Goal: Navigation & Orientation: Find specific page/section

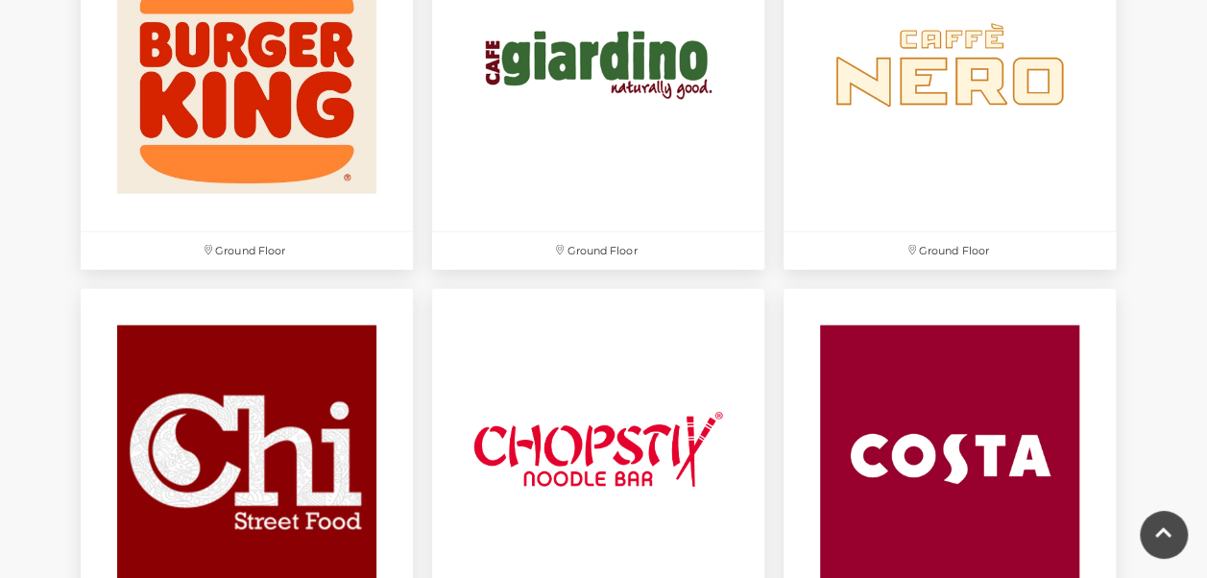
scroll to position [2175, 0]
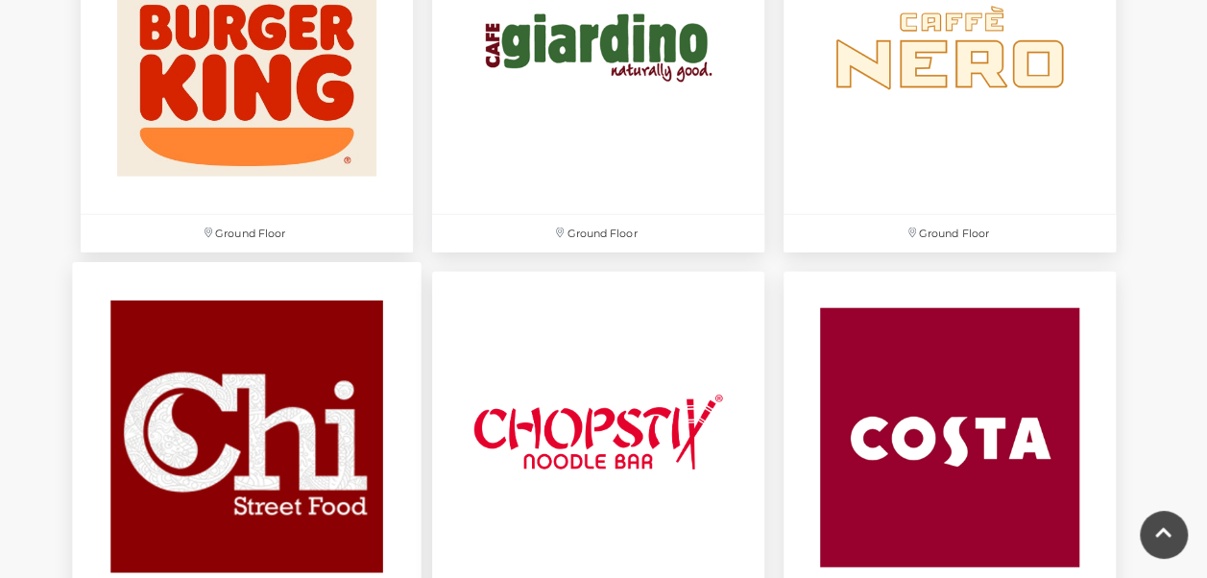
click at [265, 407] on img at bounding box center [247, 437] width 350 height 350
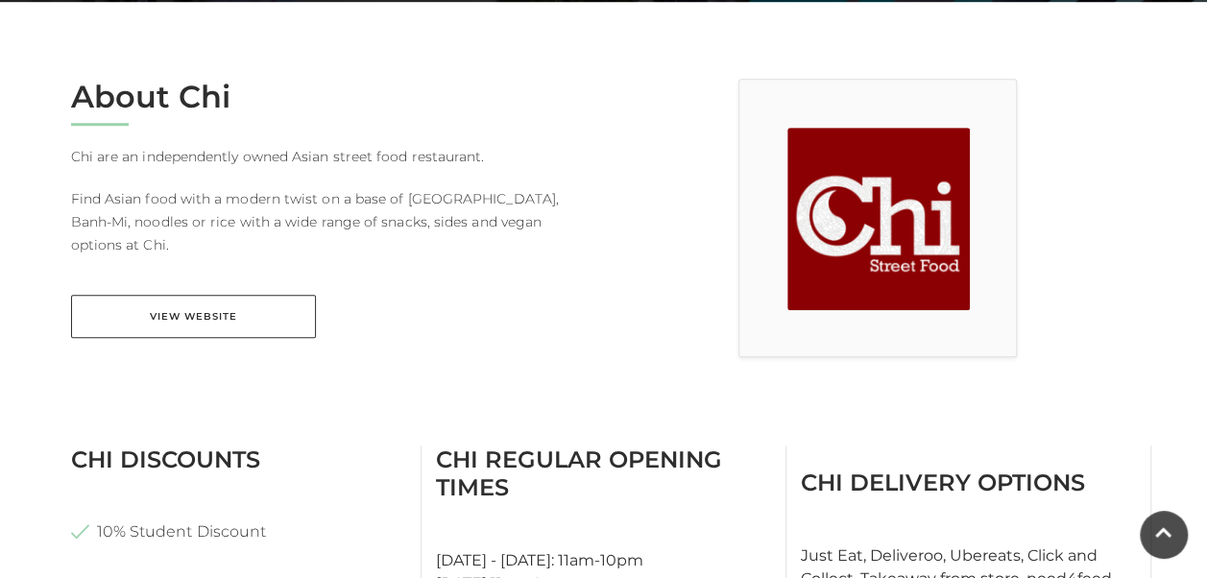
scroll to position [474, 0]
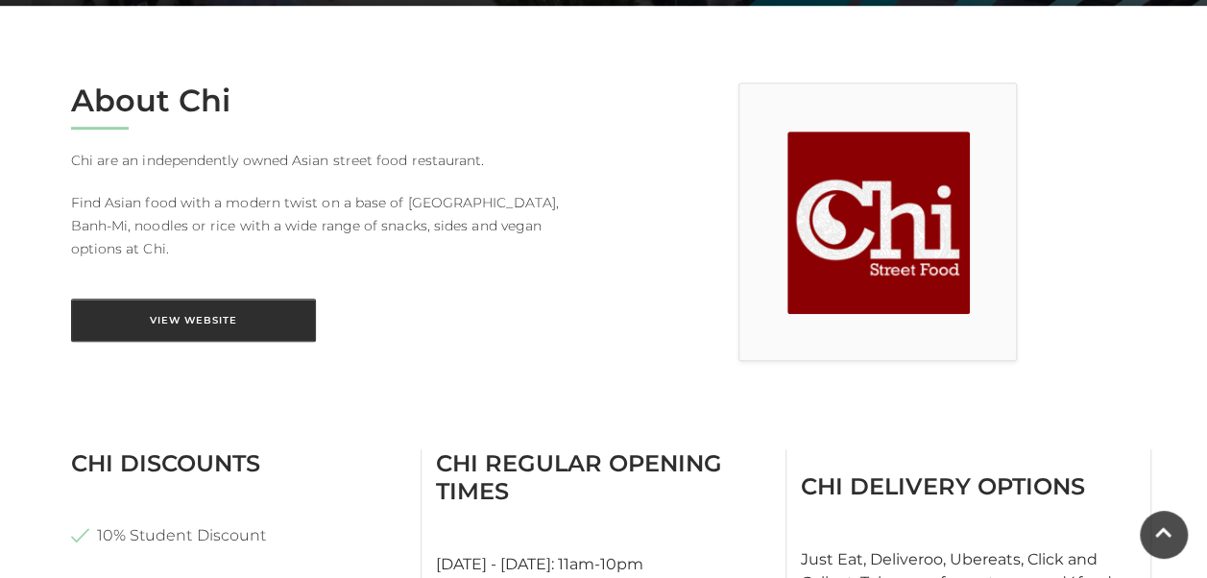
click at [206, 299] on link "View Website" at bounding box center [193, 320] width 245 height 43
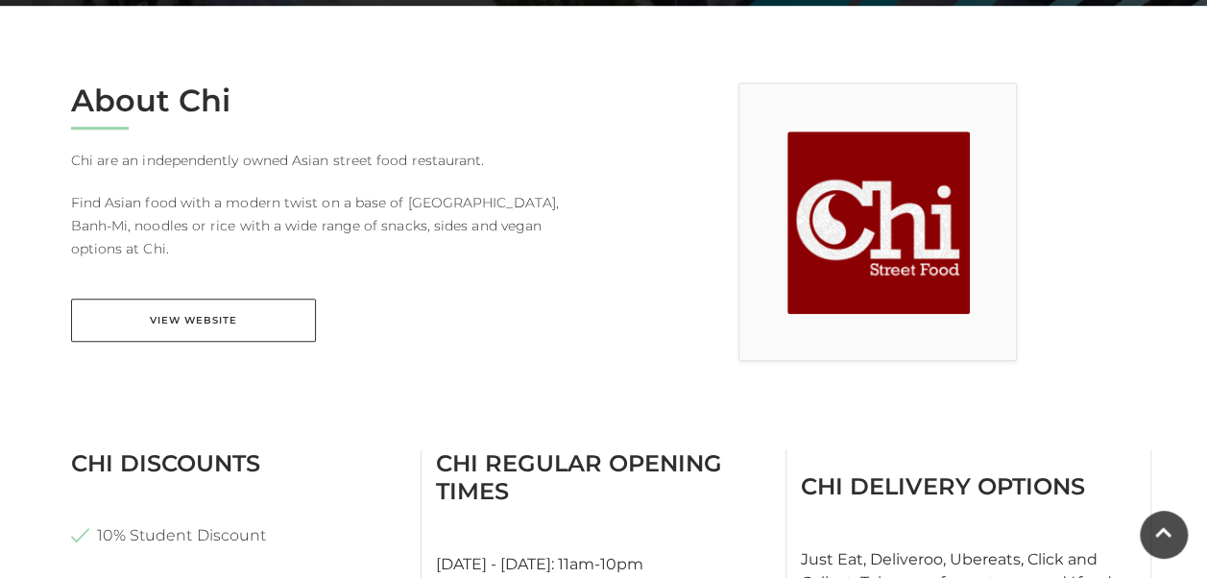
scroll to position [0, 0]
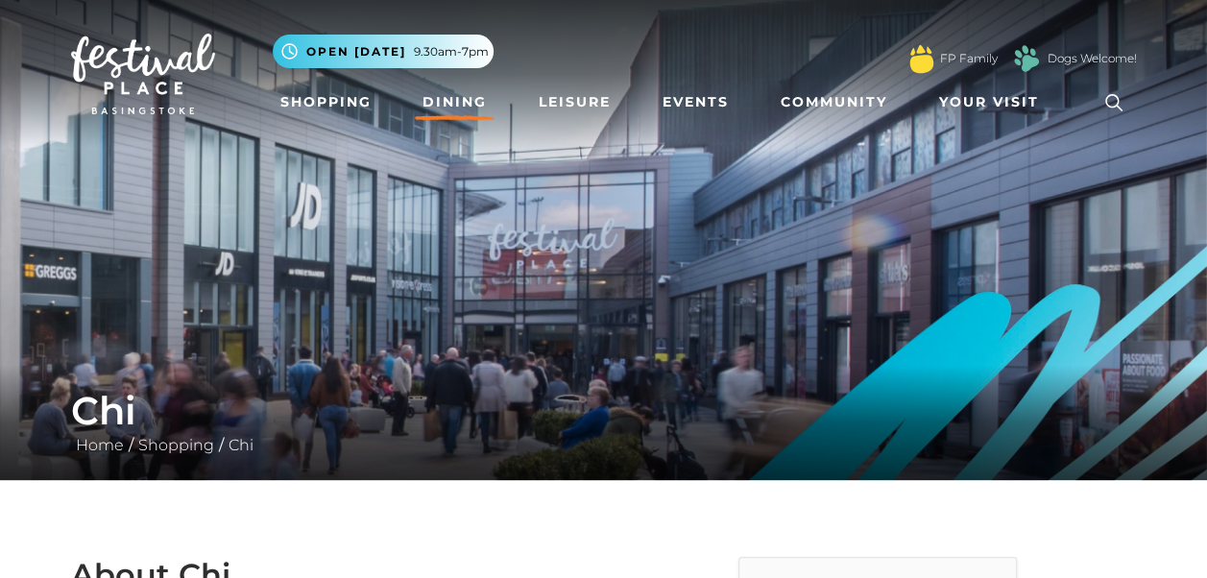
click at [464, 104] on link "Dining" at bounding box center [455, 103] width 80 height 36
